Goal: Use online tool/utility: Utilize a website feature to perform a specific function

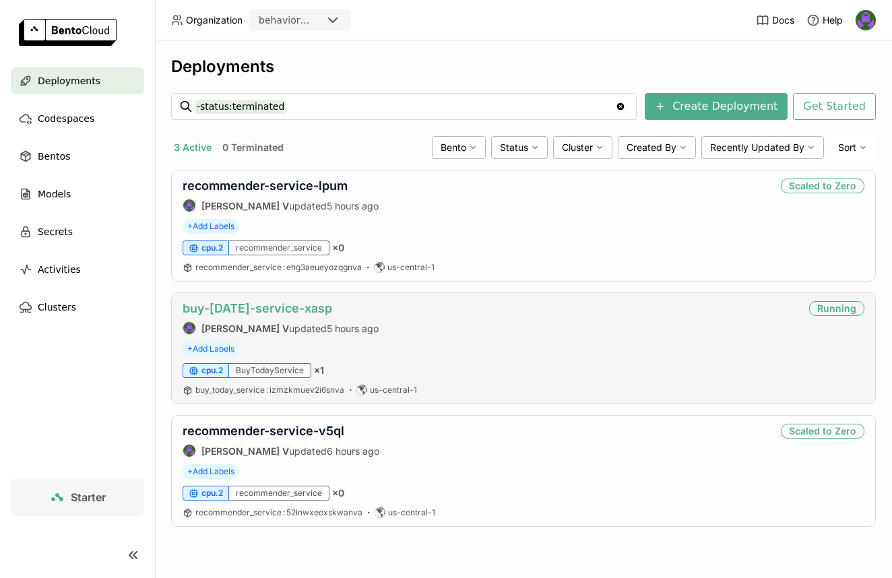
click at [286, 306] on link "buy-[DATE]-service-xasp" at bounding box center [258, 308] width 150 height 14
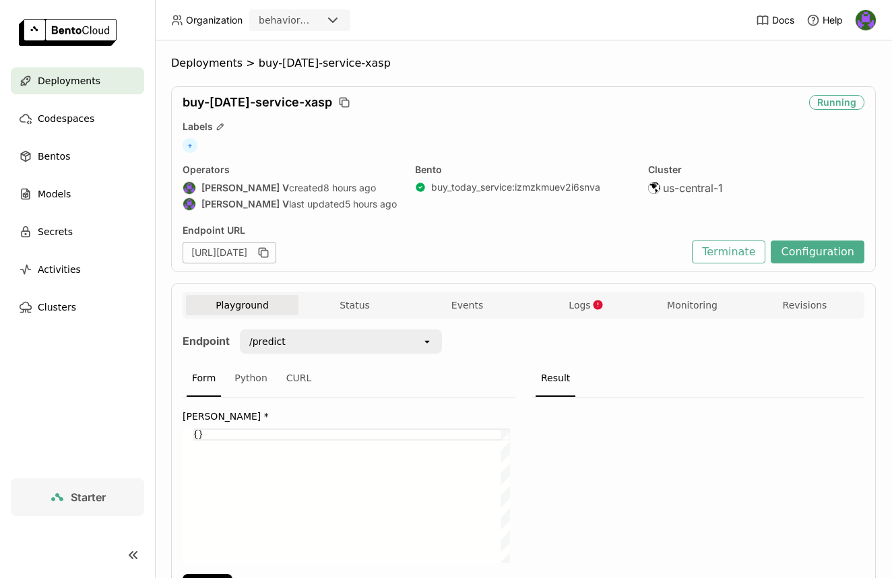
click at [198, 429] on div "{}" at bounding box center [351, 496] width 317 height 135
paste textarea "customer_key"
paste textarea "42080"
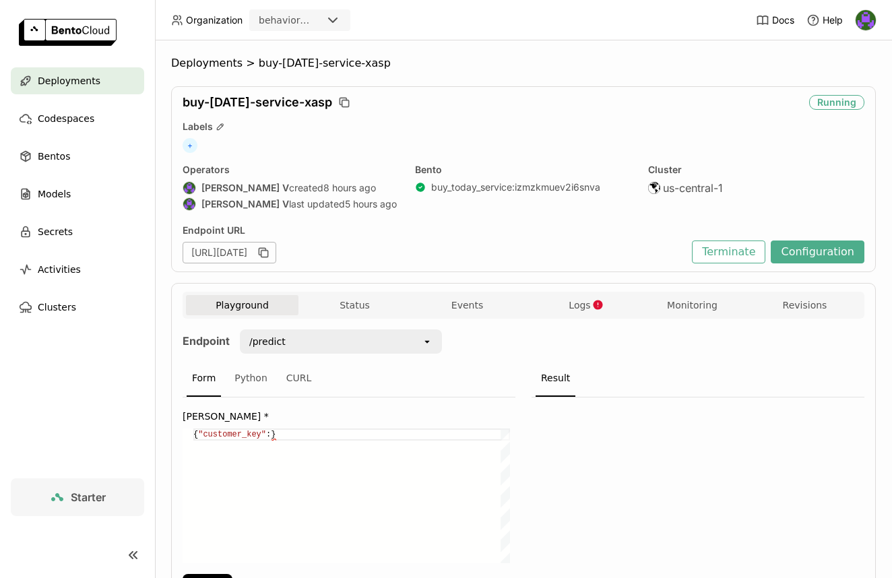
type textarea "{"customer_key":42080}"
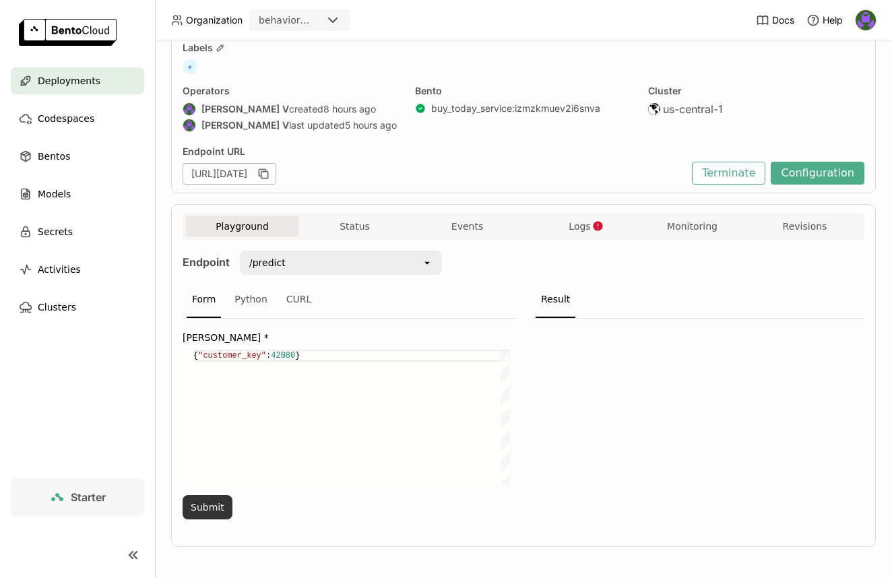
scroll to position [84, 0]
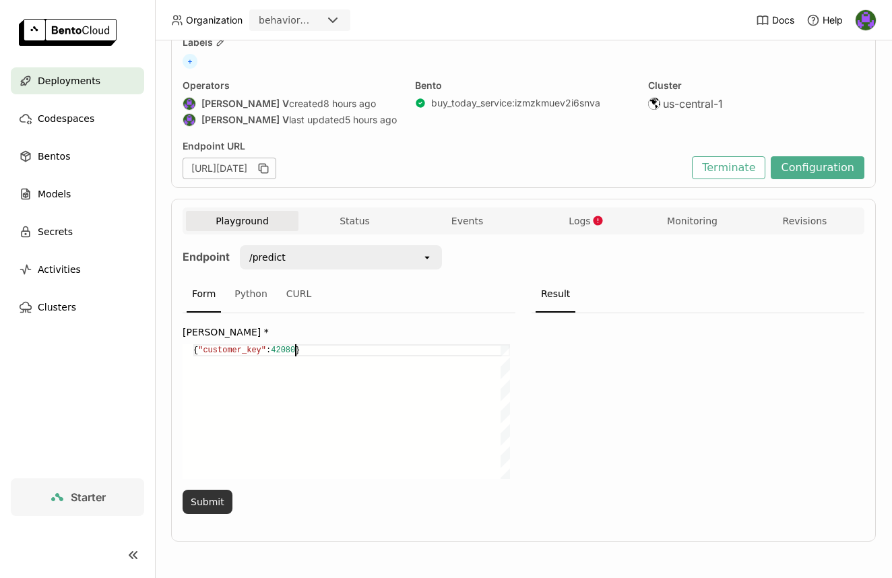
click at [219, 499] on button "Submit" at bounding box center [208, 502] width 50 height 24
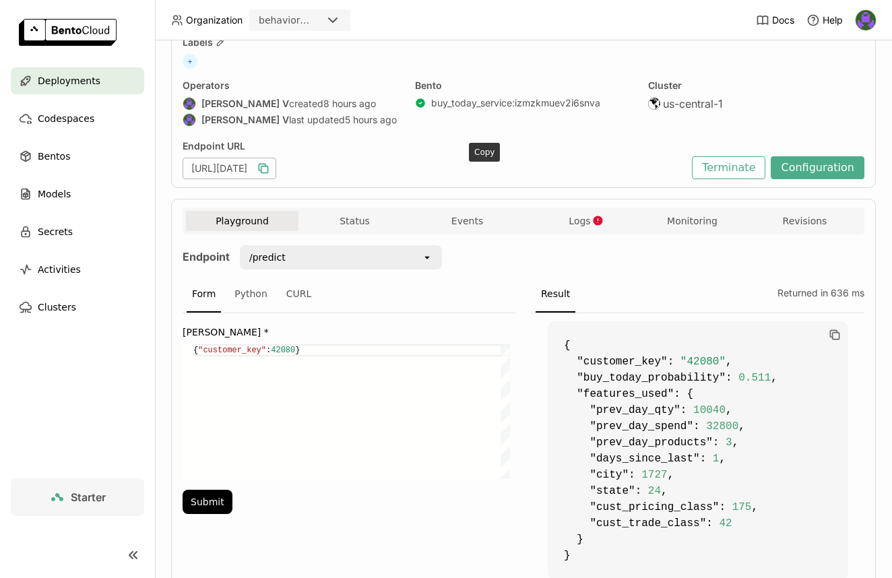
click at [270, 169] on icon "button" at bounding box center [263, 168] width 13 height 13
click at [328, 213] on button "Status" at bounding box center [355, 221] width 113 height 20
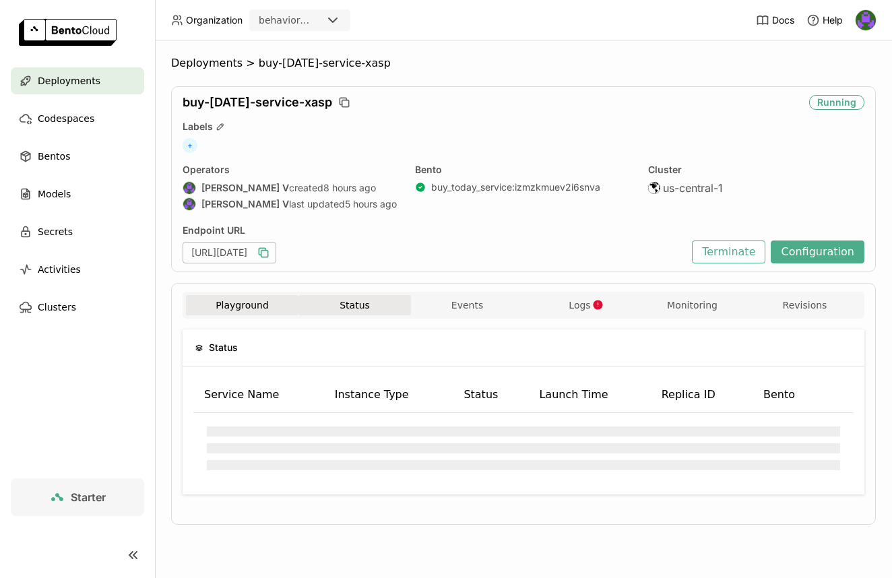
click at [240, 313] on button "Playground" at bounding box center [242, 305] width 113 height 20
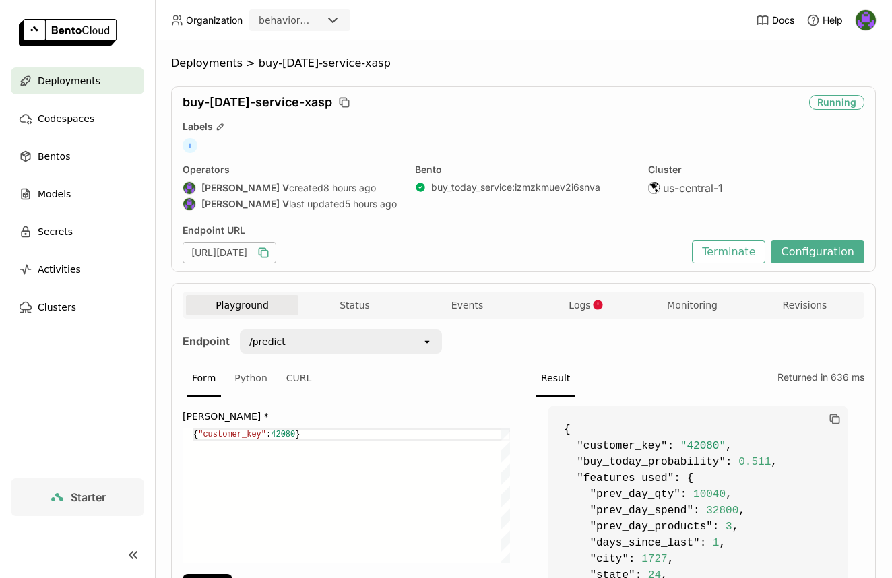
scroll to position [129, 0]
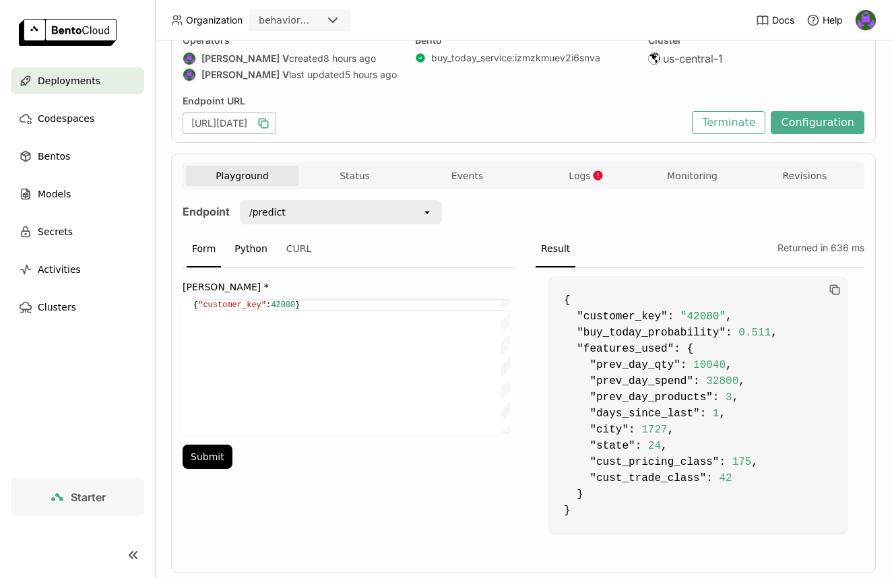
click at [249, 248] on div "Python" at bounding box center [251, 249] width 44 height 36
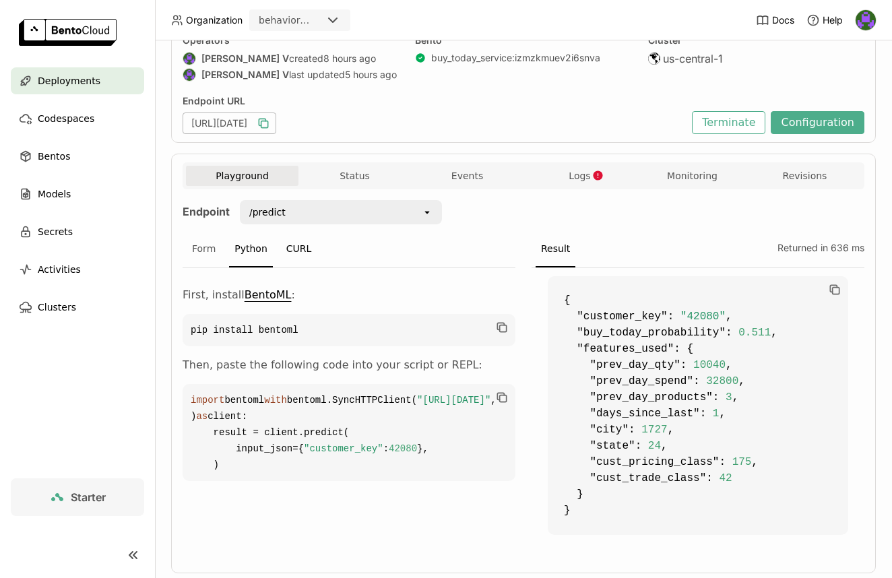
click at [290, 245] on div "CURL" at bounding box center [299, 249] width 36 height 36
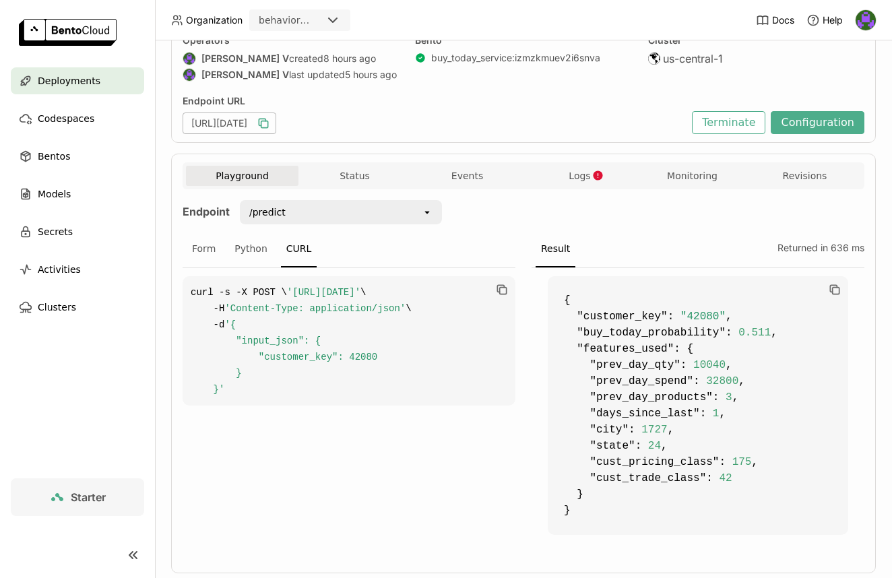
scroll to position [0, 127]
drag, startPoint x: 220, startPoint y: 309, endPoint x: 465, endPoint y: 311, distance: 245.3
click at [361, 298] on span "'[URL][DATE]'" at bounding box center [323, 292] width 73 height 11
copy span "[URL][DATE]"
drag, startPoint x: 348, startPoint y: 433, endPoint x: 243, endPoint y: 424, distance: 105.5
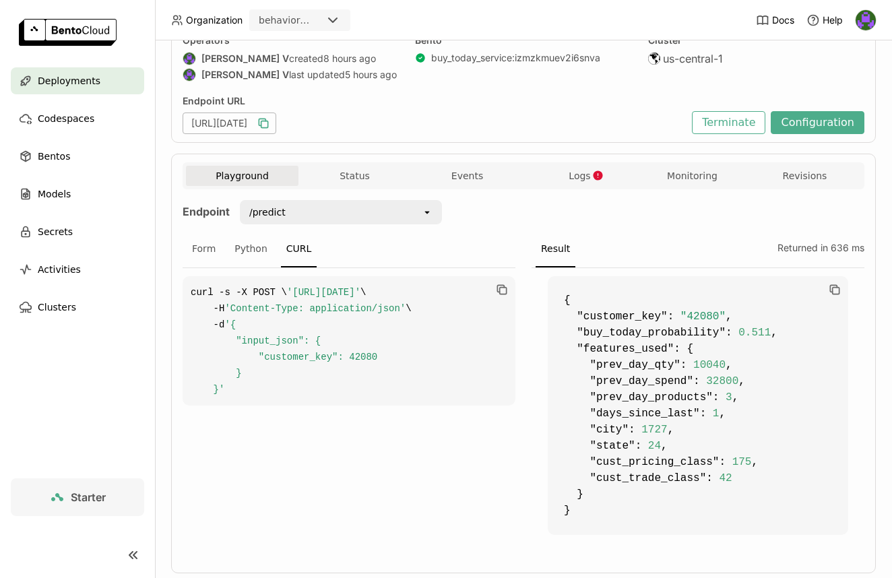
click at [243, 414] on div "curl -s -X POST \ '[URL][DATE]' \ -H 'Content-Type: application/json' \ -d '{ "…" at bounding box center [349, 341] width 333 height 146
drag, startPoint x: 325, startPoint y: 420, endPoint x: 311, endPoint y: 424, distance: 14.7
click at [321, 406] on code "curl -s -X POST \ '[URL][DATE]' \ -H 'Content-Type: application/json' \ -d '{ "…" at bounding box center [349, 340] width 333 height 129
click at [214, 247] on div "Form" at bounding box center [204, 249] width 34 height 36
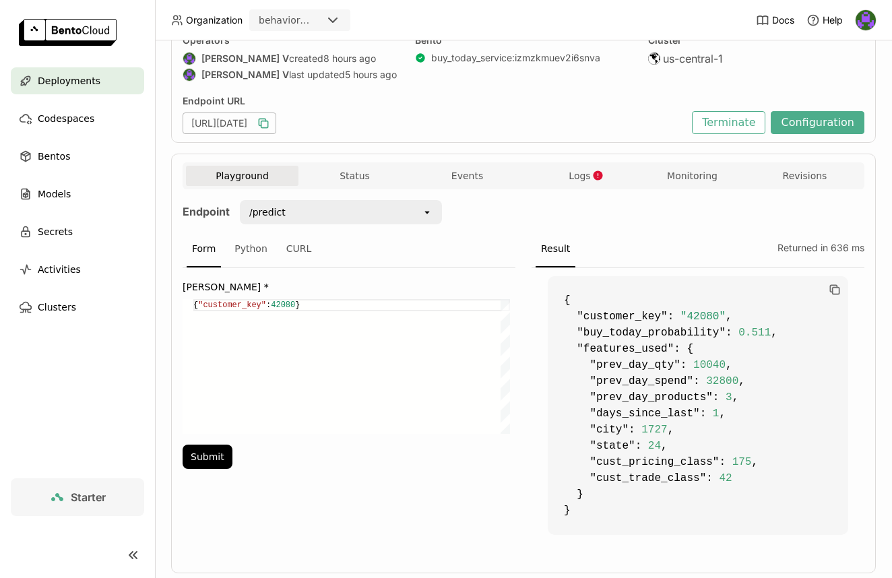
click at [282, 295] on div "Input Json * { "customer_key" : 42080 } {"customer_key":42080} Submit" at bounding box center [349, 372] width 333 height 209
click at [282, 298] on div "Input Json * { "customer_key" : 42080 } {"customer_key":42080} Submit" at bounding box center [349, 372] width 333 height 209
click at [281, 303] on div "{ "customer_key" : 42080 }" at bounding box center [351, 366] width 317 height 135
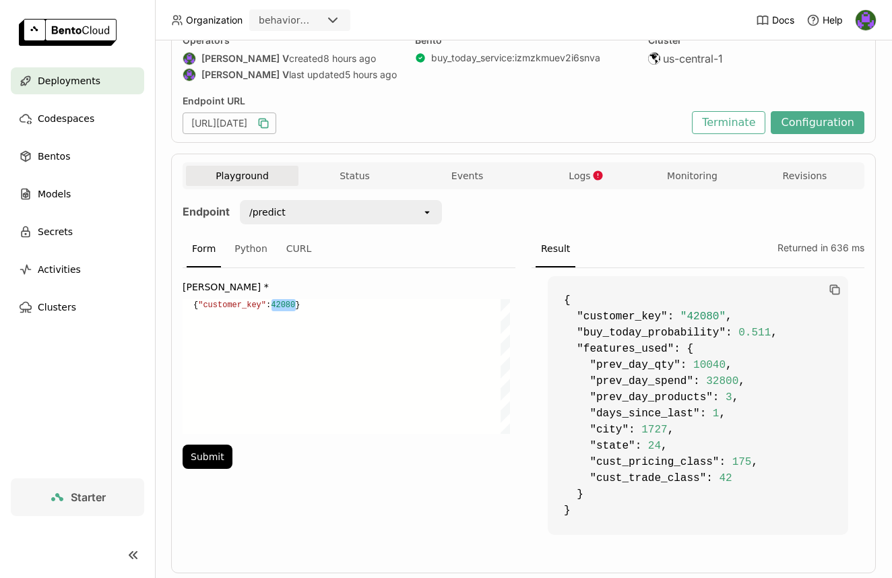
scroll to position [0, 107]
type textarea "{"customer_key":"42080"}"
click at [197, 454] on button "Submit" at bounding box center [208, 457] width 50 height 24
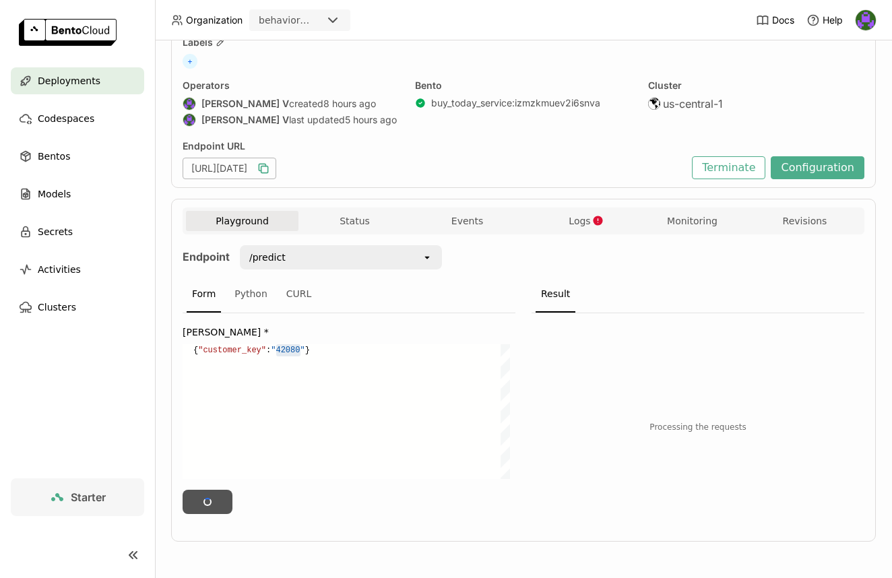
scroll to position [129, 0]
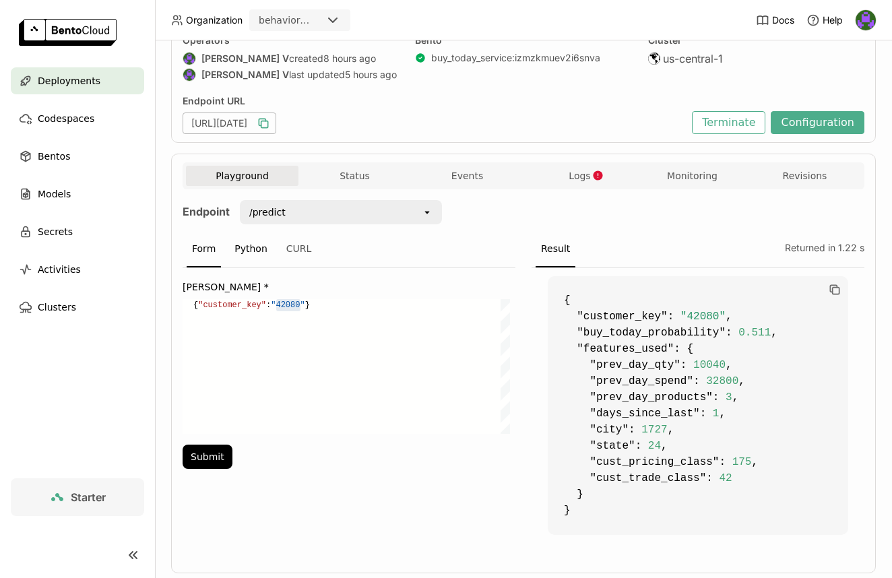
click at [256, 251] on div "Python" at bounding box center [251, 249] width 44 height 36
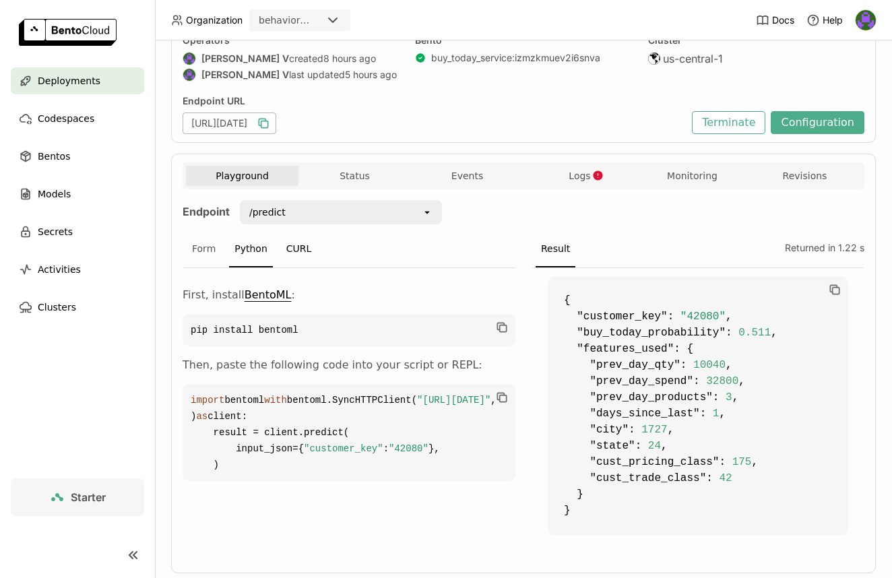
click at [291, 251] on div "CURL" at bounding box center [299, 249] width 36 height 36
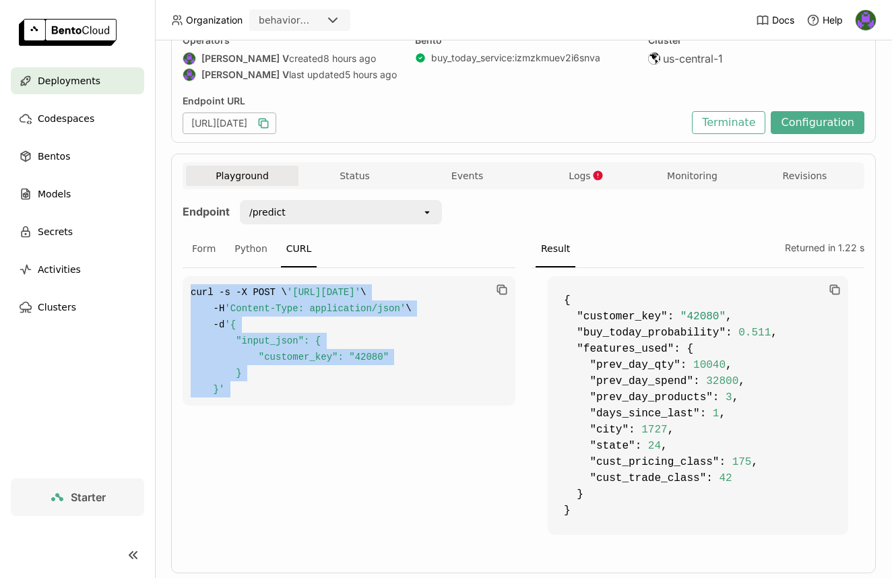
drag, startPoint x: 230, startPoint y: 406, endPoint x: 169, endPoint y: 300, distance: 122.5
click at [169, 300] on div "Deployments > buy-[DATE]-service-xasp buy-[DATE]-service-xasp Running Labels + …" at bounding box center [523, 309] width 737 height 538
copy code "curl -s -X POST \ '[URL][DATE]' \ -H 'Content-Type: application/json' \ -d '{ "…"
click at [579, 179] on span "Logs" at bounding box center [580, 176] width 22 height 12
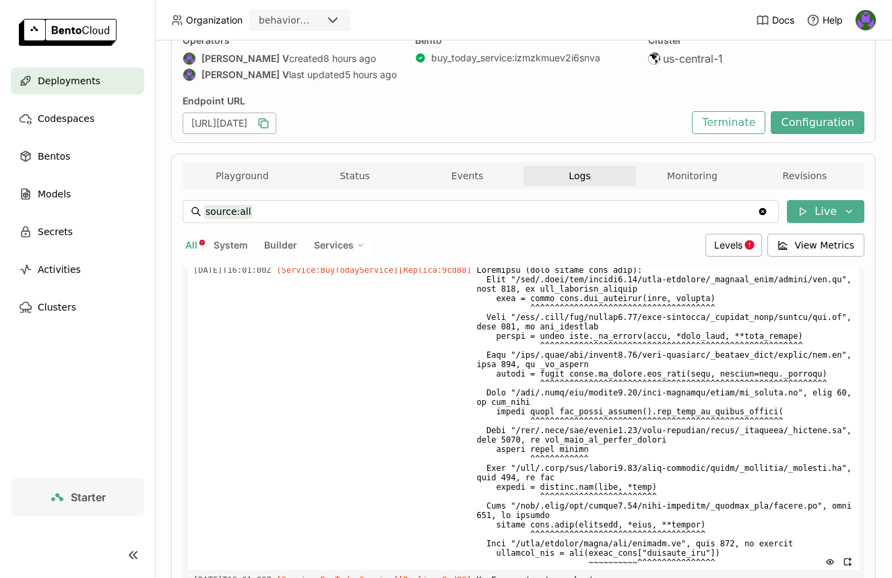
scroll to position [5049, 0]
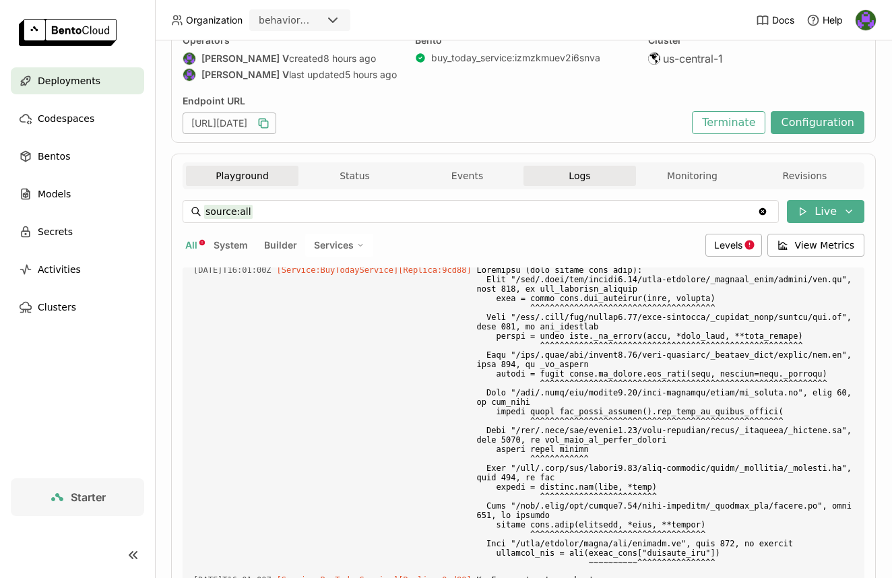
click at [261, 182] on button "Playground" at bounding box center [242, 176] width 113 height 20
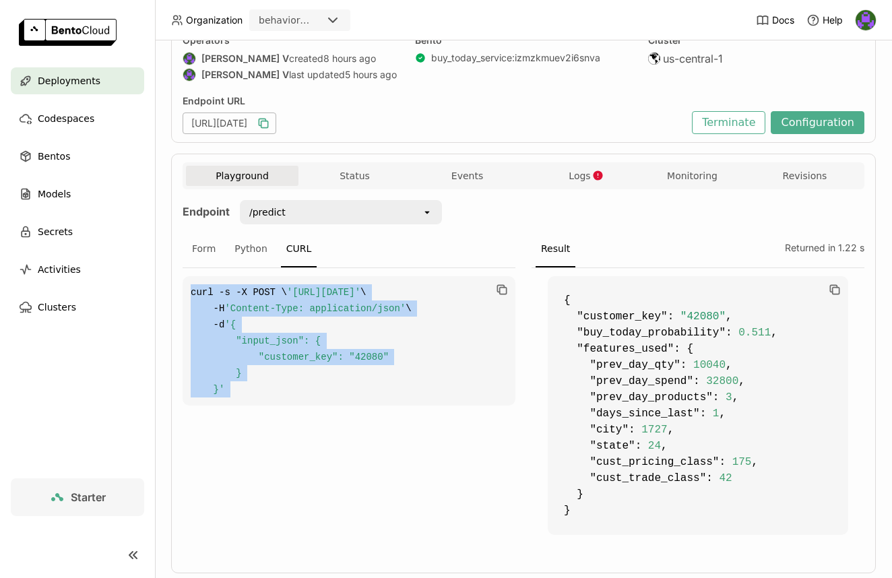
click at [302, 356] on span "'{ "input_json": { "customer_key": "42080" } }'" at bounding box center [290, 356] width 198 height 75
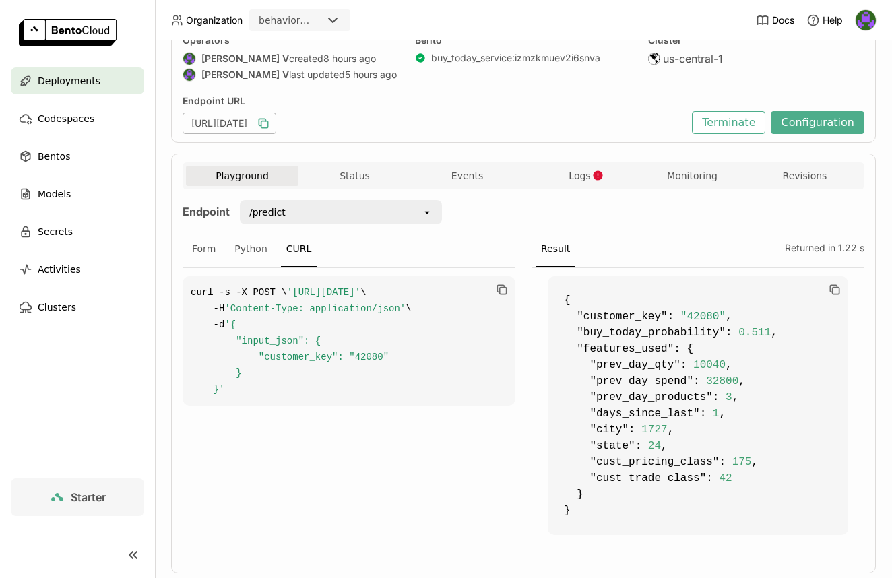
click at [296, 373] on span "'{ "input_json": { "customer_key": "42080" } }'" at bounding box center [290, 356] width 198 height 75
copy span "customer_key"
